Goal: Find specific page/section: Find specific page/section

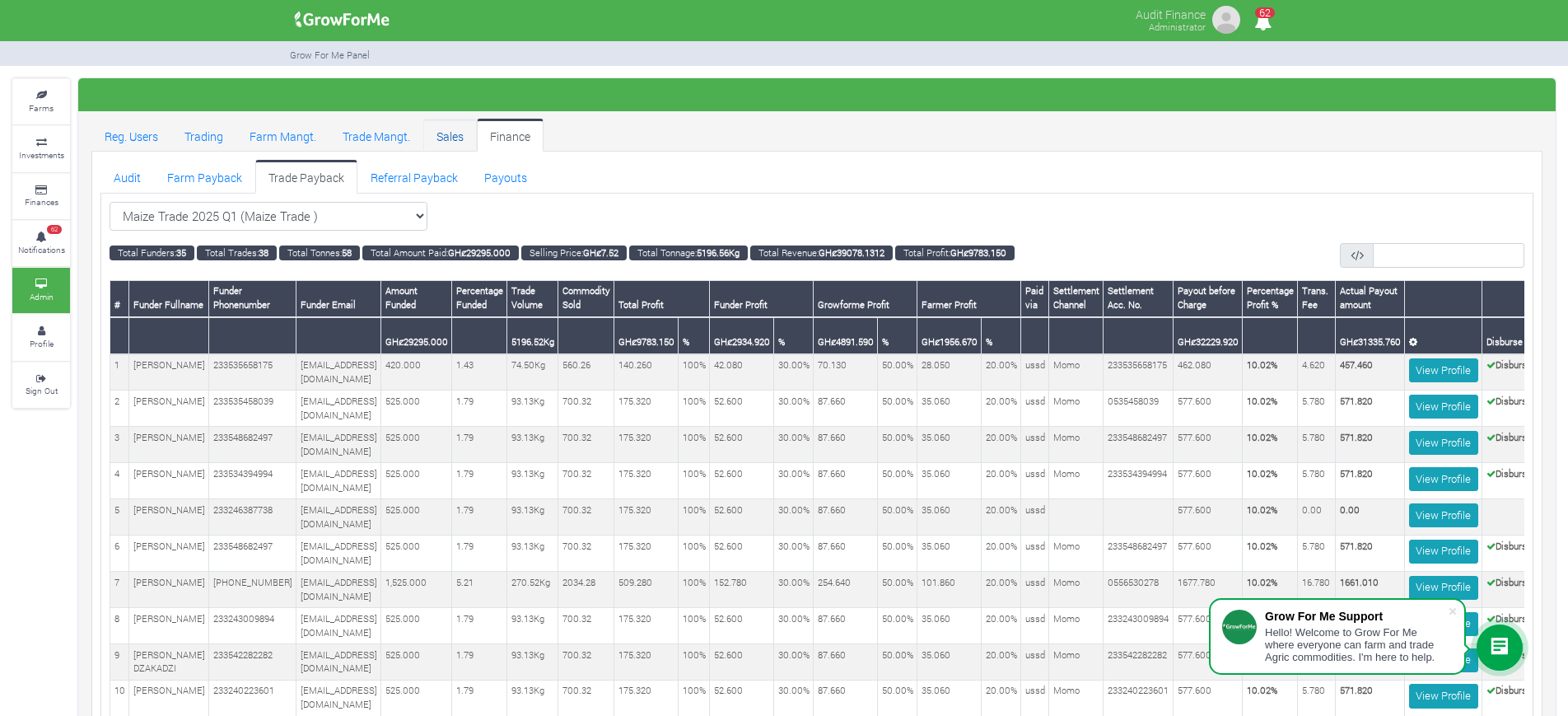
click at [444, 123] on link "Sales" at bounding box center [451, 135] width 54 height 33
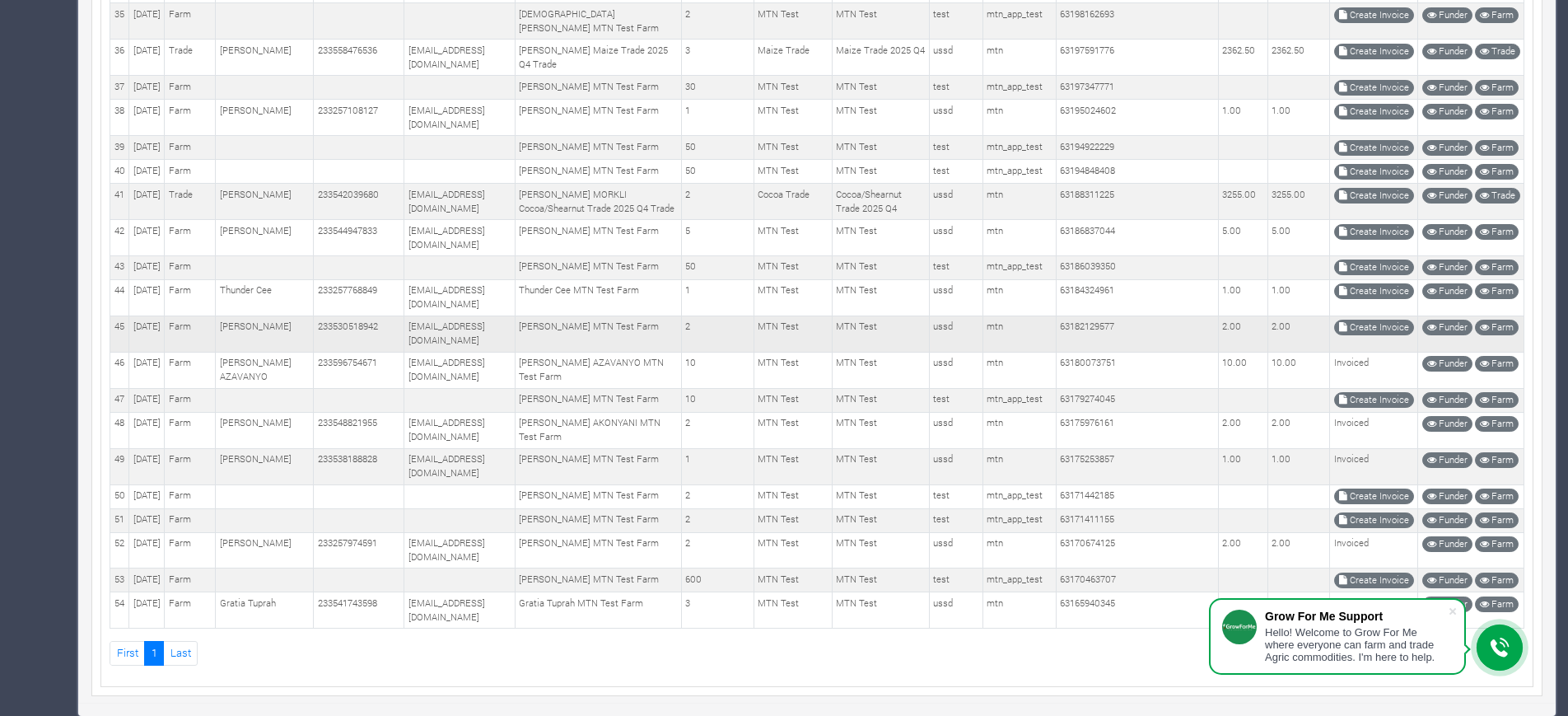
scroll to position [2403, 0]
